Goal: Task Accomplishment & Management: Manage account settings

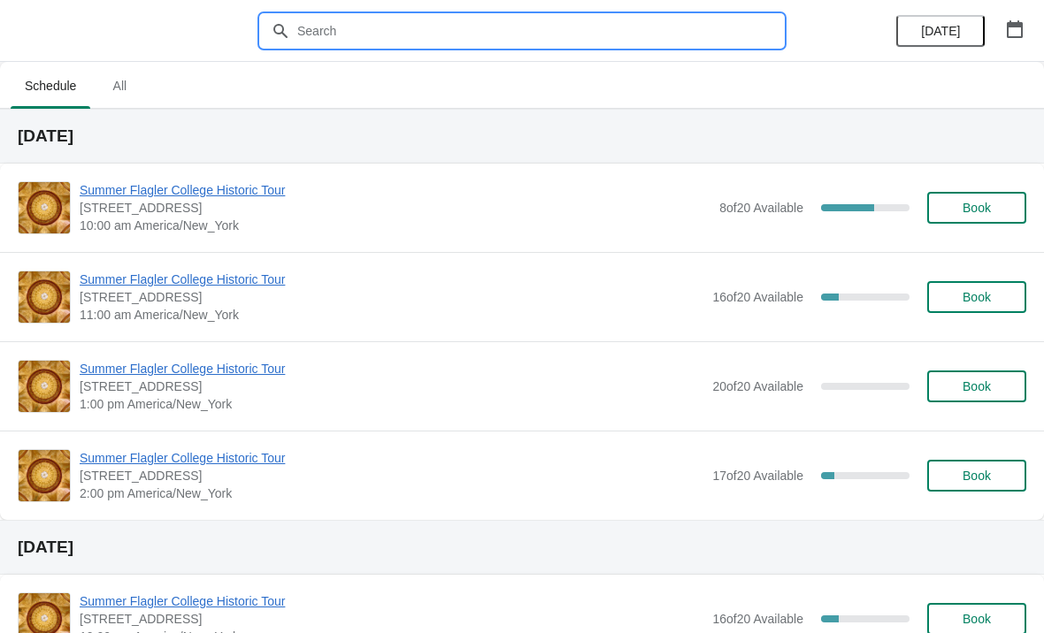
click at [387, 45] on input "text" at bounding box center [539, 31] width 486 height 32
click at [915, 41] on button "[DATE]" at bounding box center [940, 31] width 88 height 32
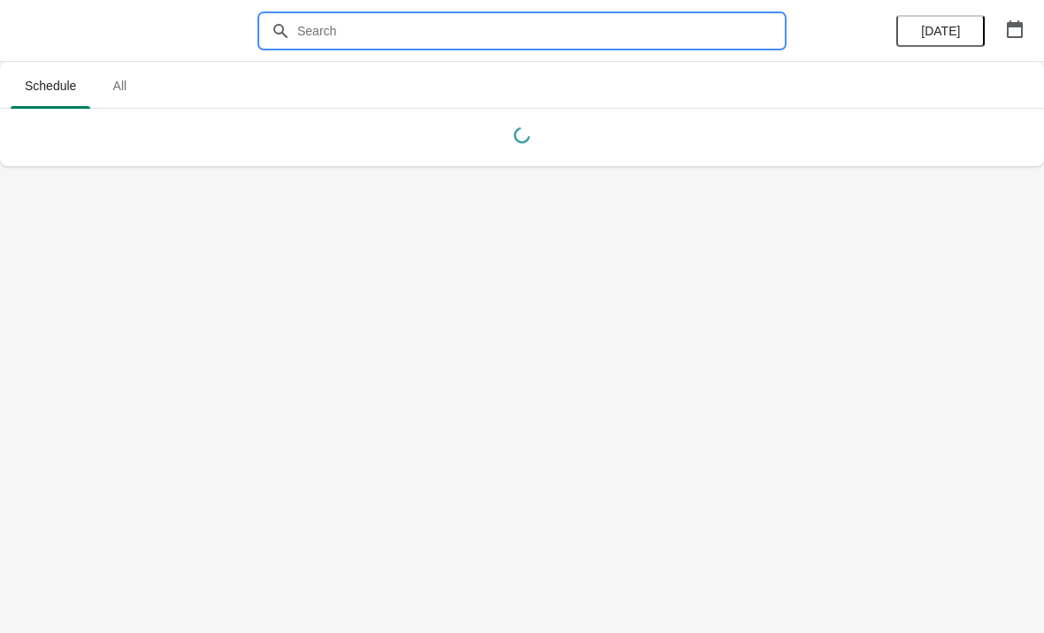
click at [445, 28] on input "text" at bounding box center [539, 31] width 486 height 32
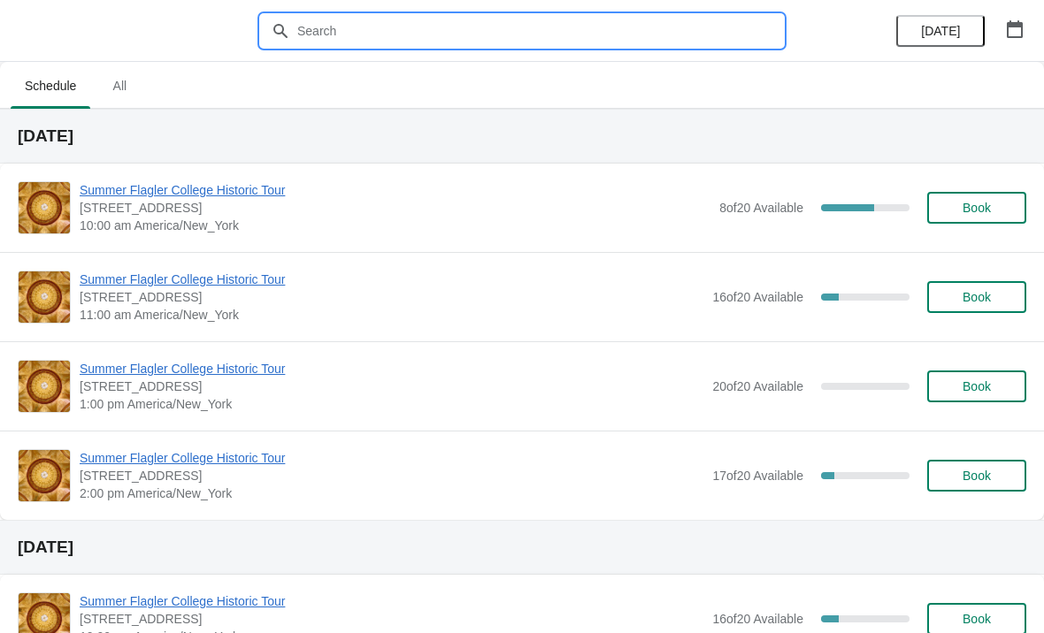
click at [415, 36] on input "text" at bounding box center [539, 31] width 486 height 32
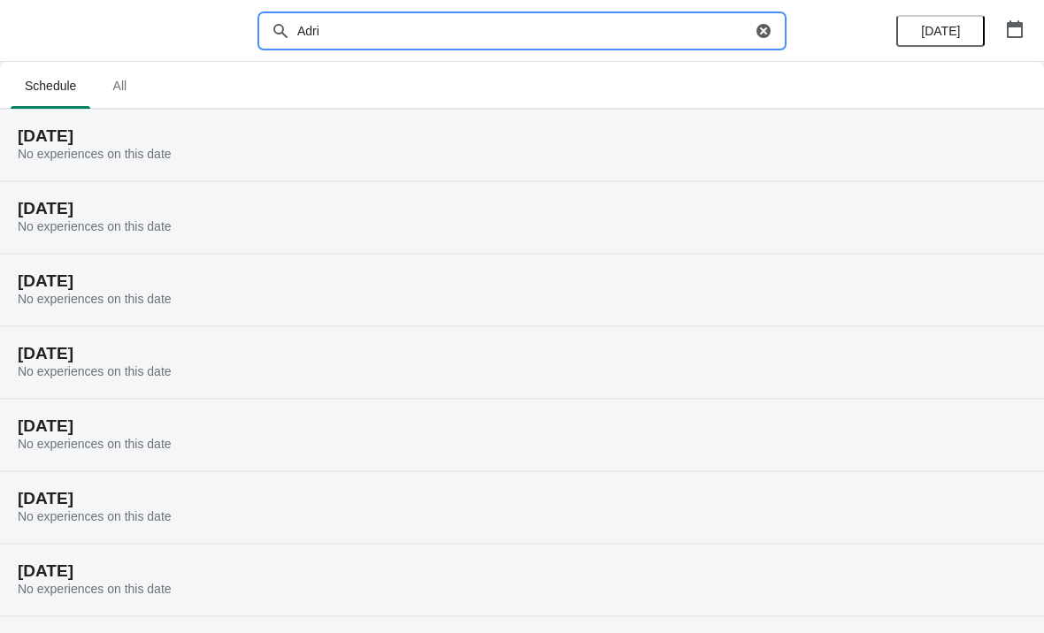
type input "Adria"
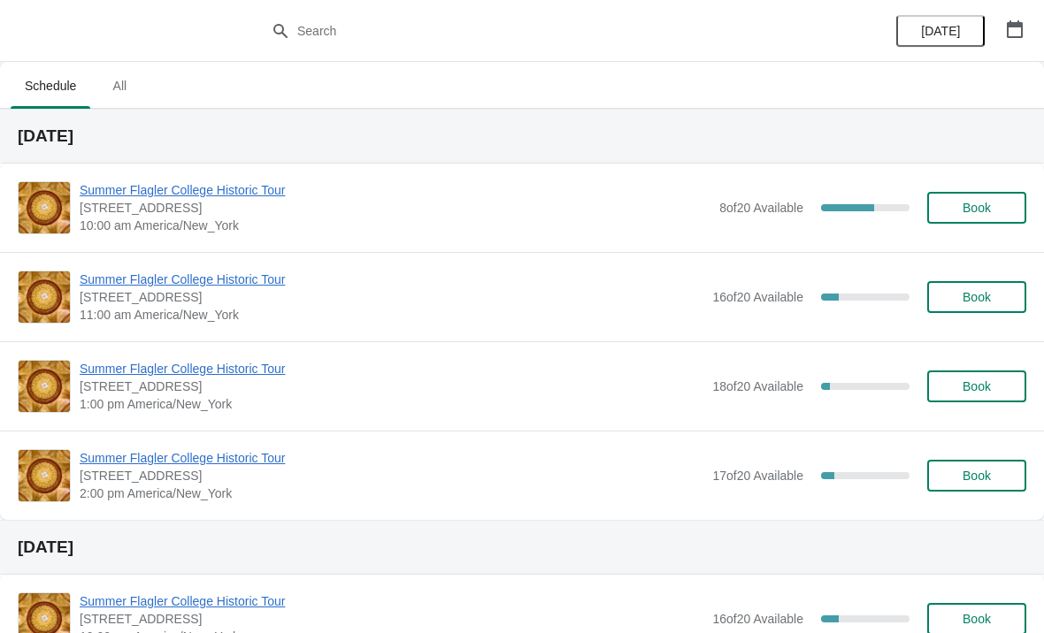
click at [211, 368] on span "Summer Flagler College Historic Tour" at bounding box center [392, 369] width 624 height 18
click at [269, 273] on span "Summer Flagler College Historic Tour" at bounding box center [392, 280] width 624 height 18
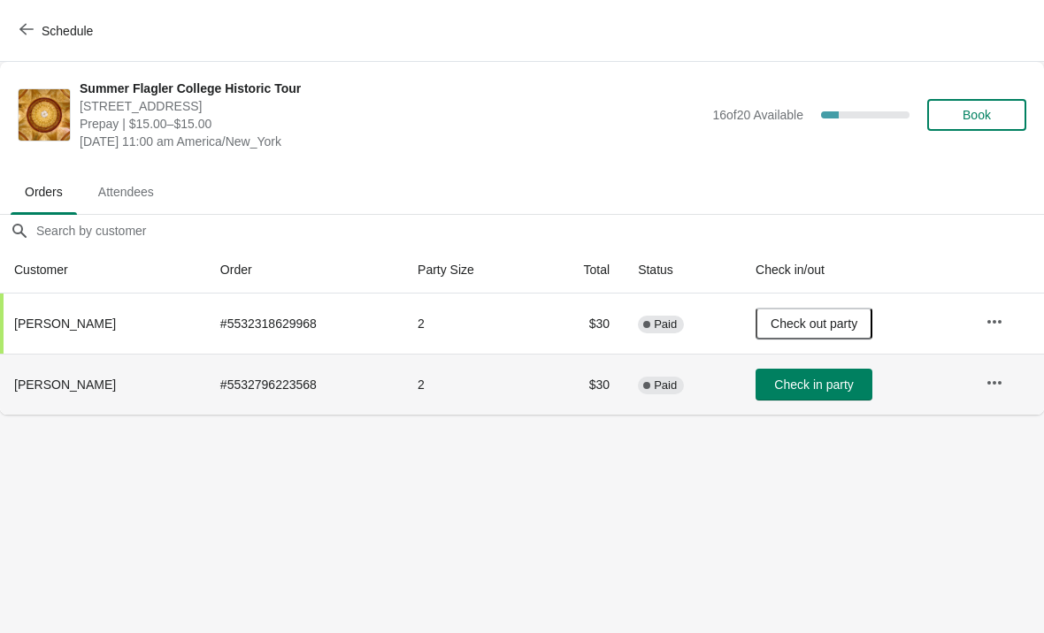
click at [971, 387] on td "Check in party" at bounding box center [856, 384] width 230 height 61
click at [989, 379] on icon "button" at bounding box center [994, 383] width 18 height 18
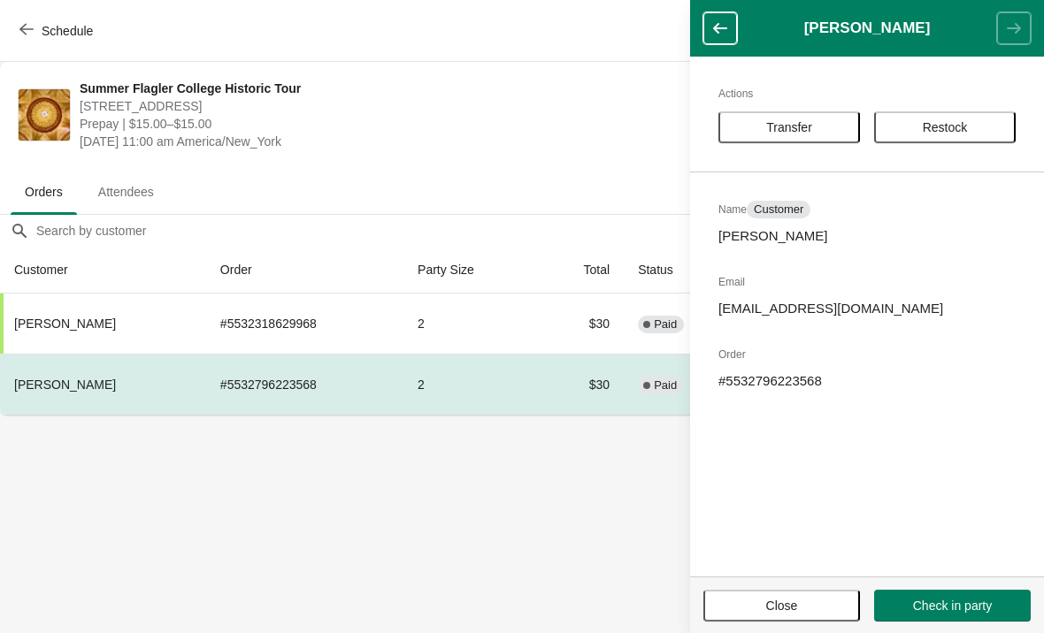
click at [812, 129] on span "Transfer" at bounding box center [789, 127] width 46 height 14
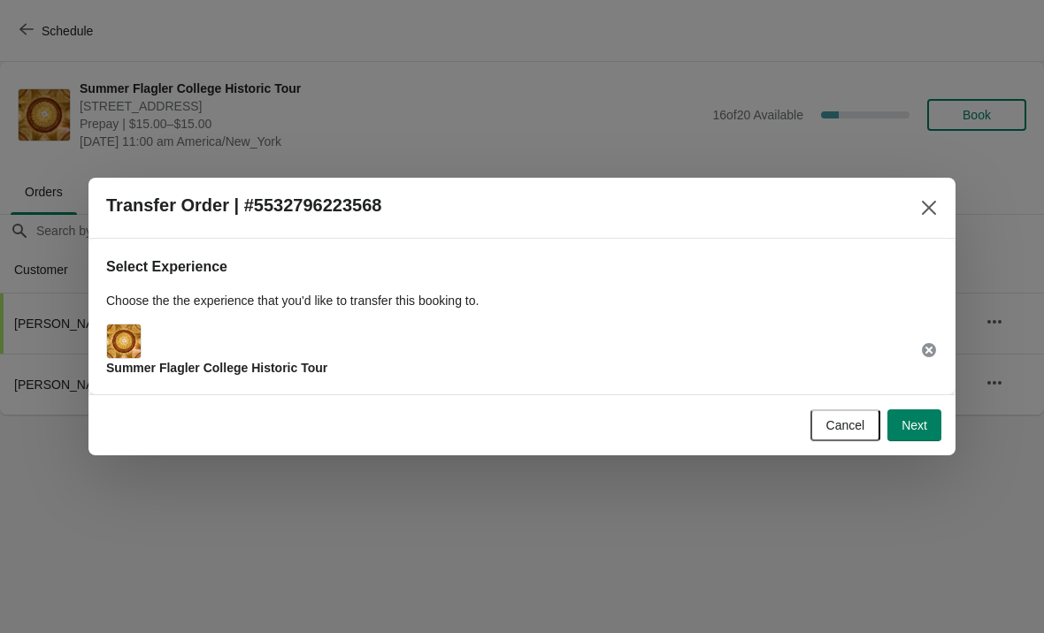
click at [924, 432] on span "Next" at bounding box center [914, 425] width 26 height 14
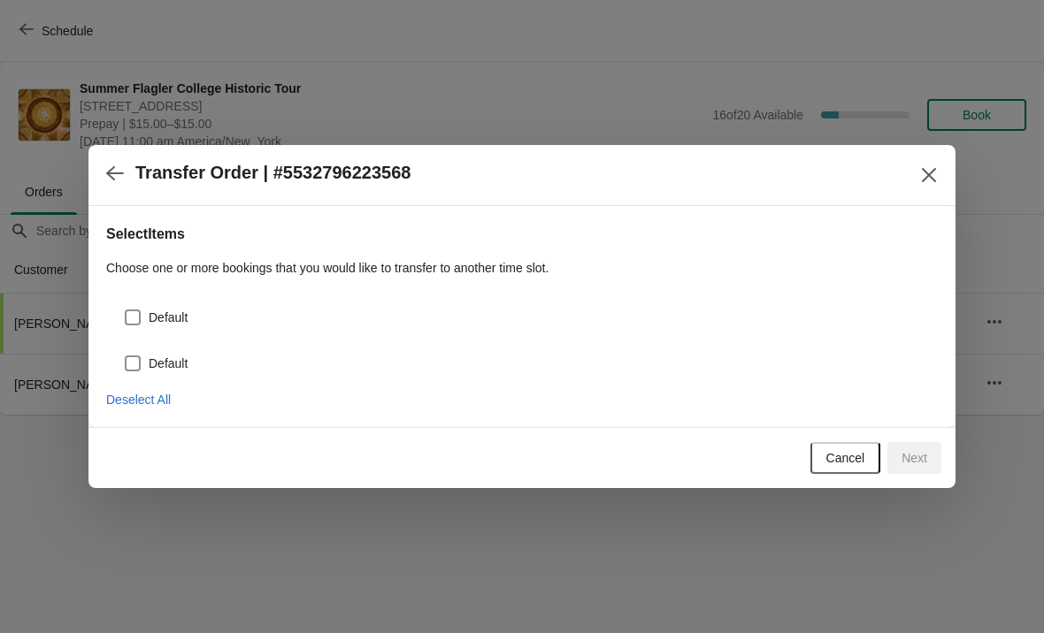
click at [183, 319] on span "Default" at bounding box center [168, 318] width 39 height 18
click at [126, 310] on input "Default" at bounding box center [125, 310] width 1 height 1
checkbox input "true"
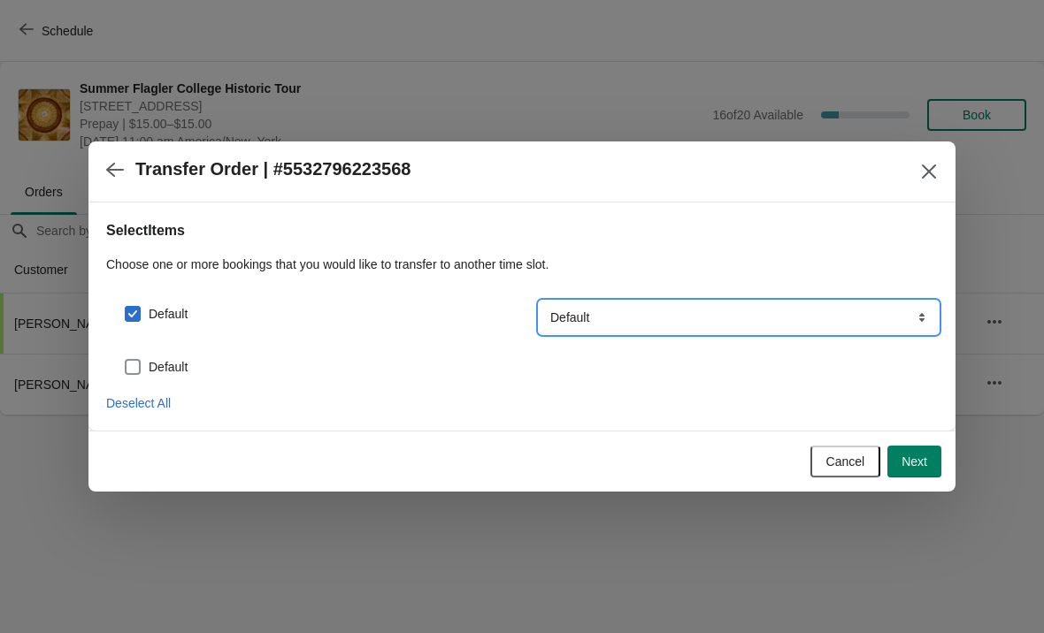
click at [741, 322] on select "Default" at bounding box center [739, 318] width 398 height 32
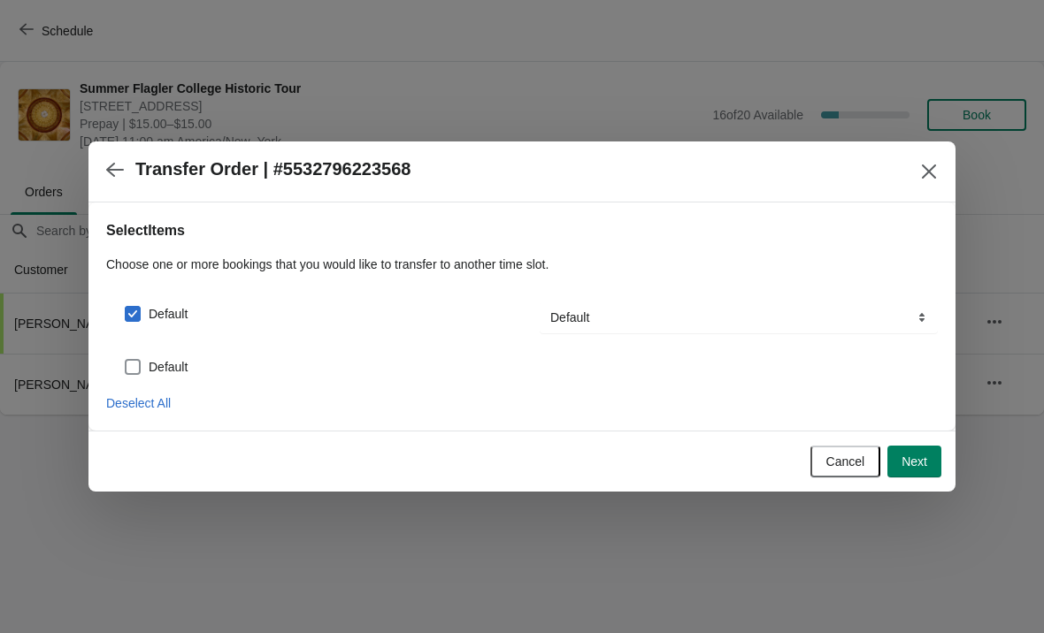
click at [205, 374] on div "Default" at bounding box center [531, 367] width 814 height 25
click at [164, 379] on label "Default" at bounding box center [156, 367] width 64 height 25
click at [126, 360] on input "Default" at bounding box center [125, 359] width 1 height 1
checkbox input "true"
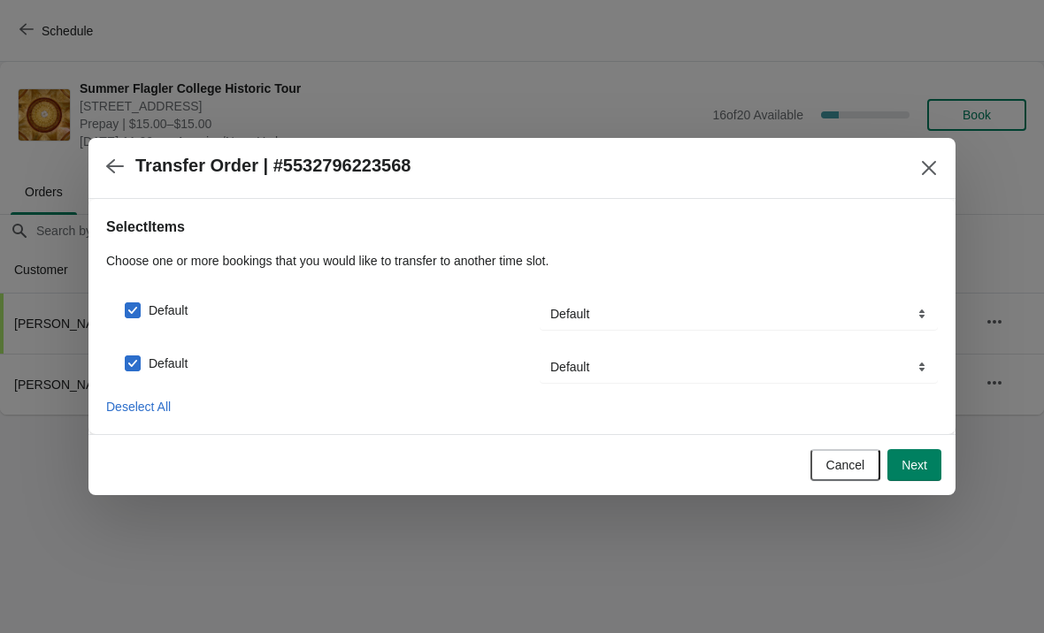
click at [914, 478] on button "Next" at bounding box center [914, 465] width 54 height 32
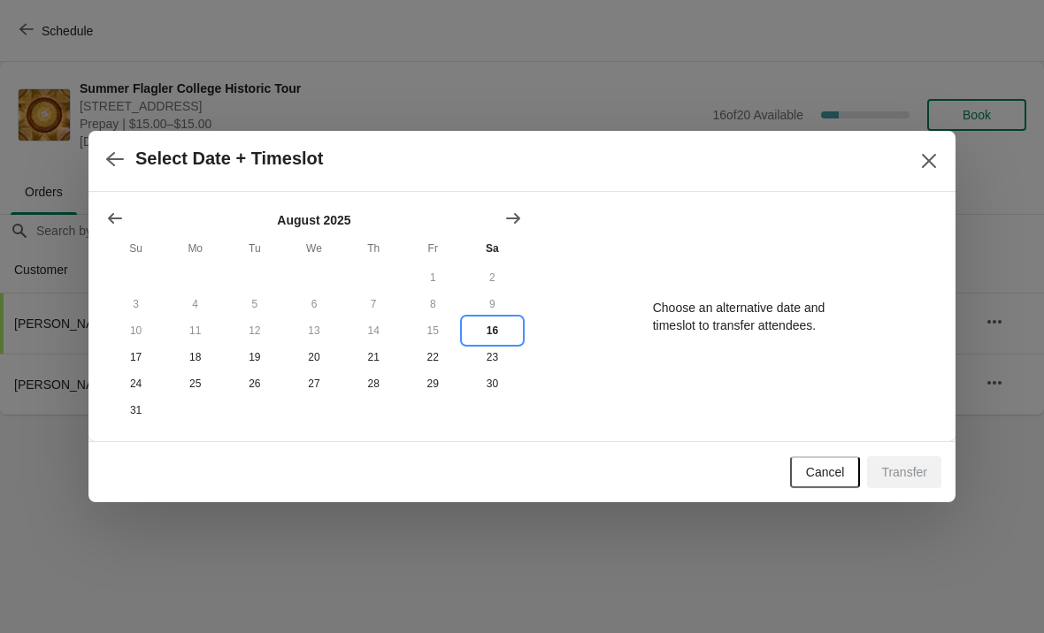
click at [493, 325] on button "16" at bounding box center [492, 331] width 59 height 27
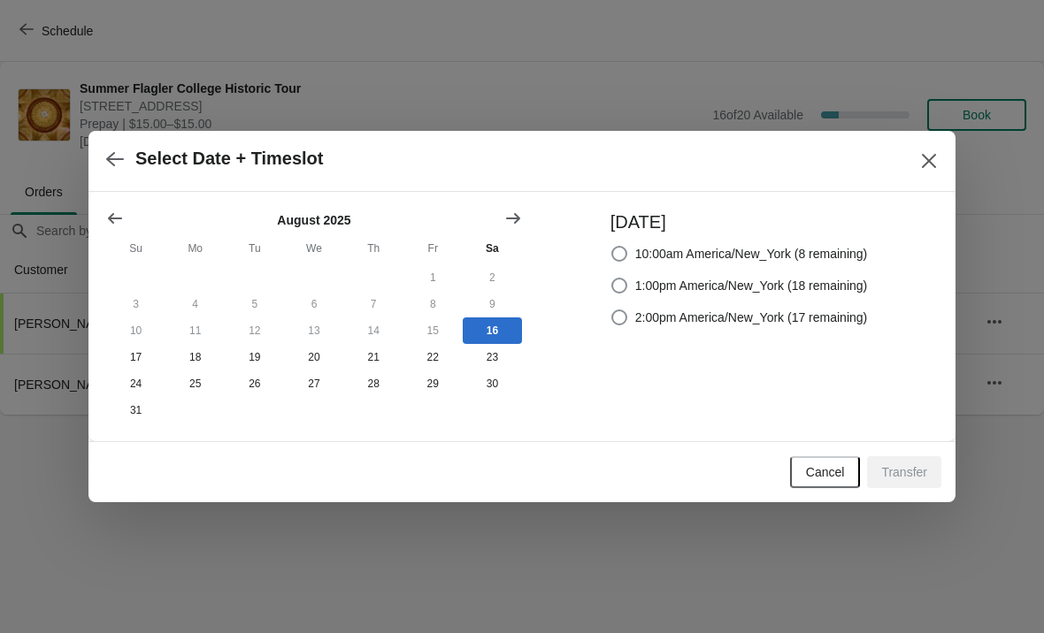
click at [749, 294] on label "1:00pm America/New_York (18 remaining)" at bounding box center [738, 285] width 257 height 25
click at [612, 279] on input "1:00pm America/New_York (18 remaining)" at bounding box center [611, 278] width 1 height 1
radio input "true"
click at [917, 488] on button "Transfer" at bounding box center [904, 472] width 74 height 32
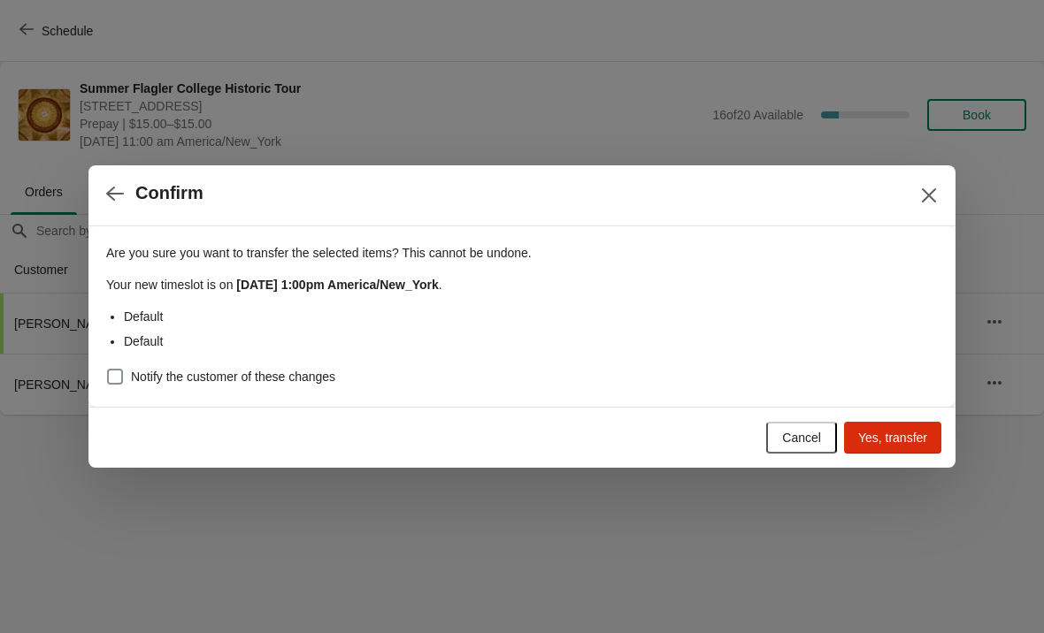
click at [314, 387] on label "Notify the customer of these changes" at bounding box center [220, 376] width 229 height 25
click at [108, 370] on input "Notify the customer of these changes" at bounding box center [107, 369] width 1 height 1
checkbox input "true"
click at [908, 444] on span "Yes, transfer" at bounding box center [892, 438] width 69 height 14
